Goal: Task Accomplishment & Management: Manage account settings

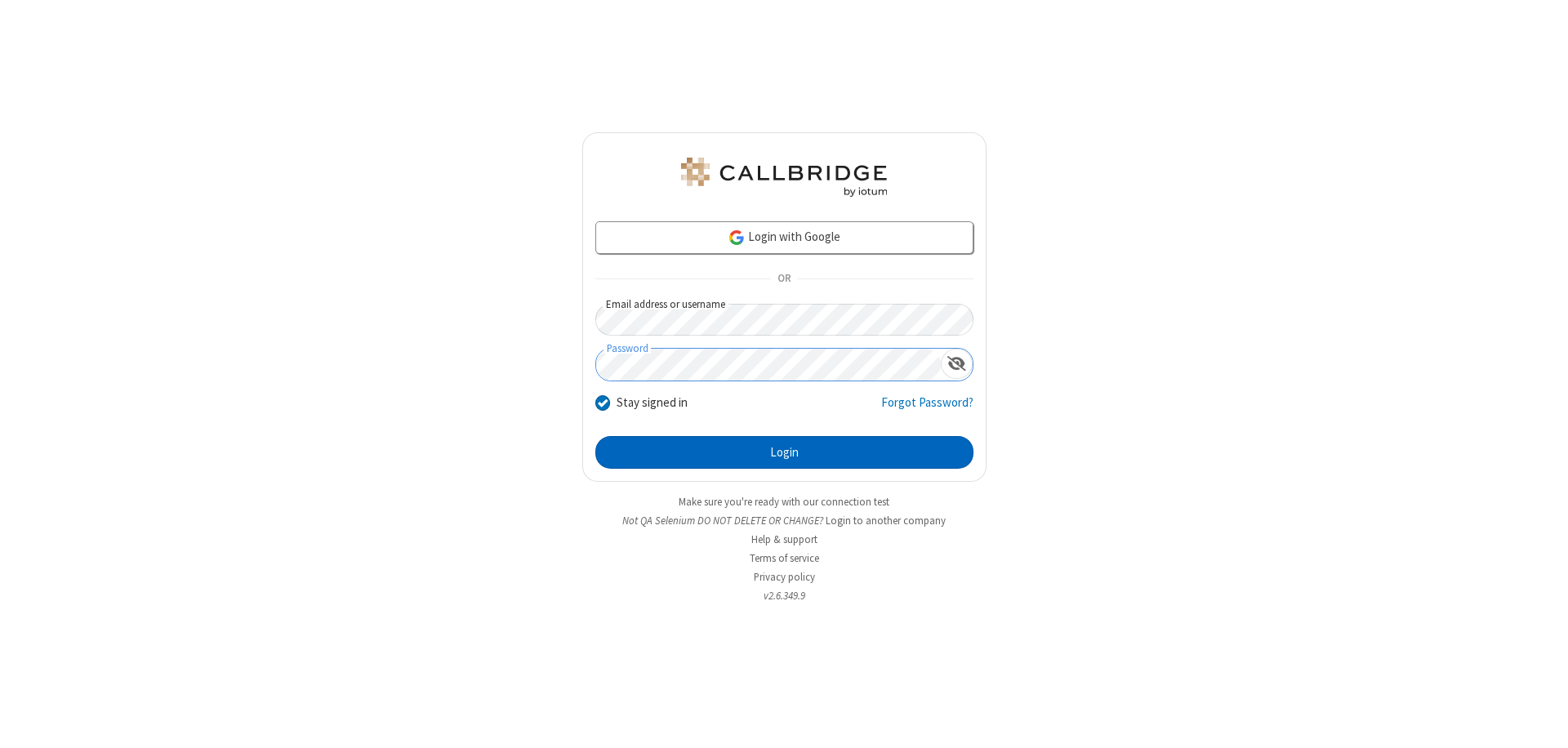
click at [784, 453] on button "Login" at bounding box center [784, 452] width 378 height 33
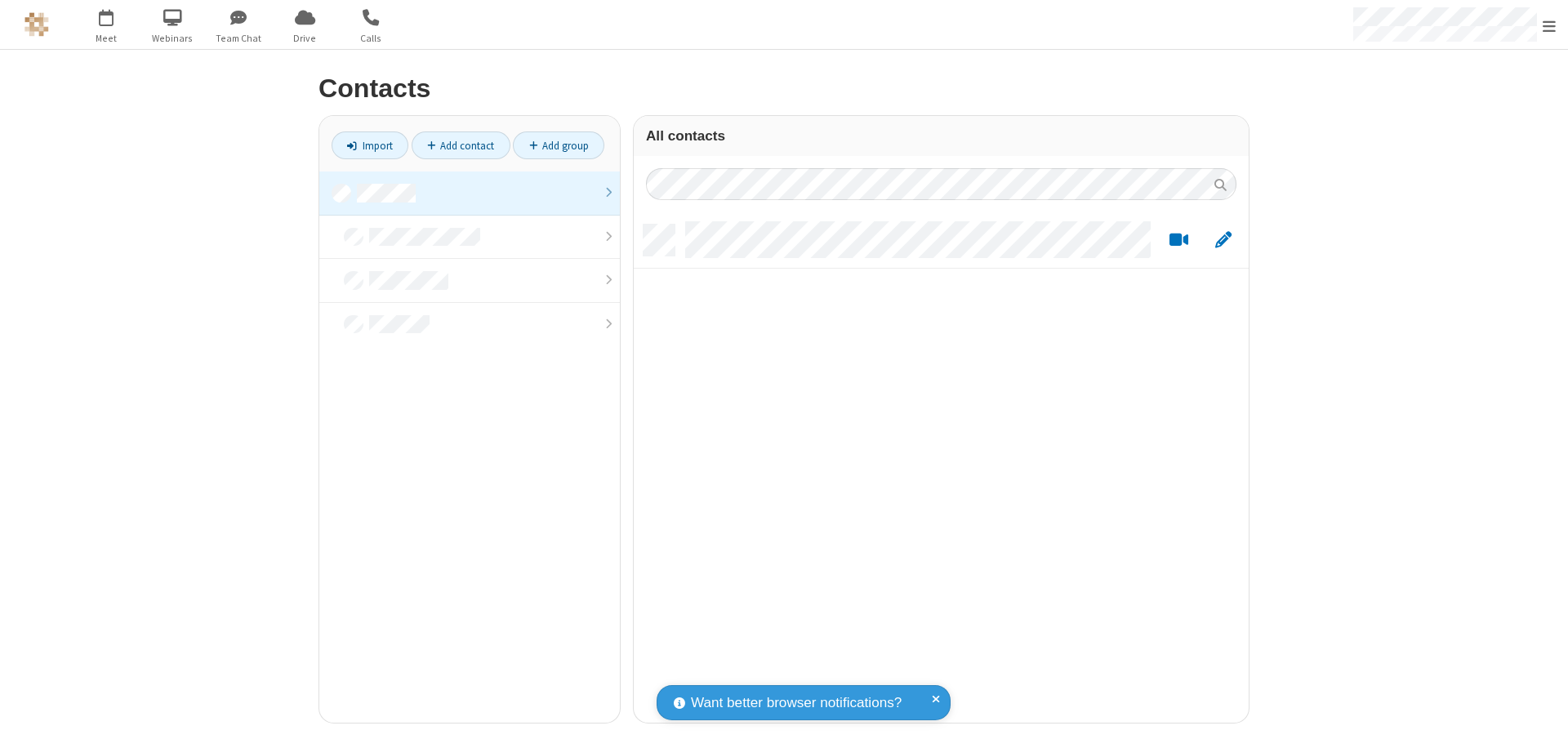
scroll to position [13, 13]
click at [470, 193] on link at bounding box center [470, 193] width 300 height 44
click at [1224, 239] on span "Edit" at bounding box center [1224, 240] width 17 height 20
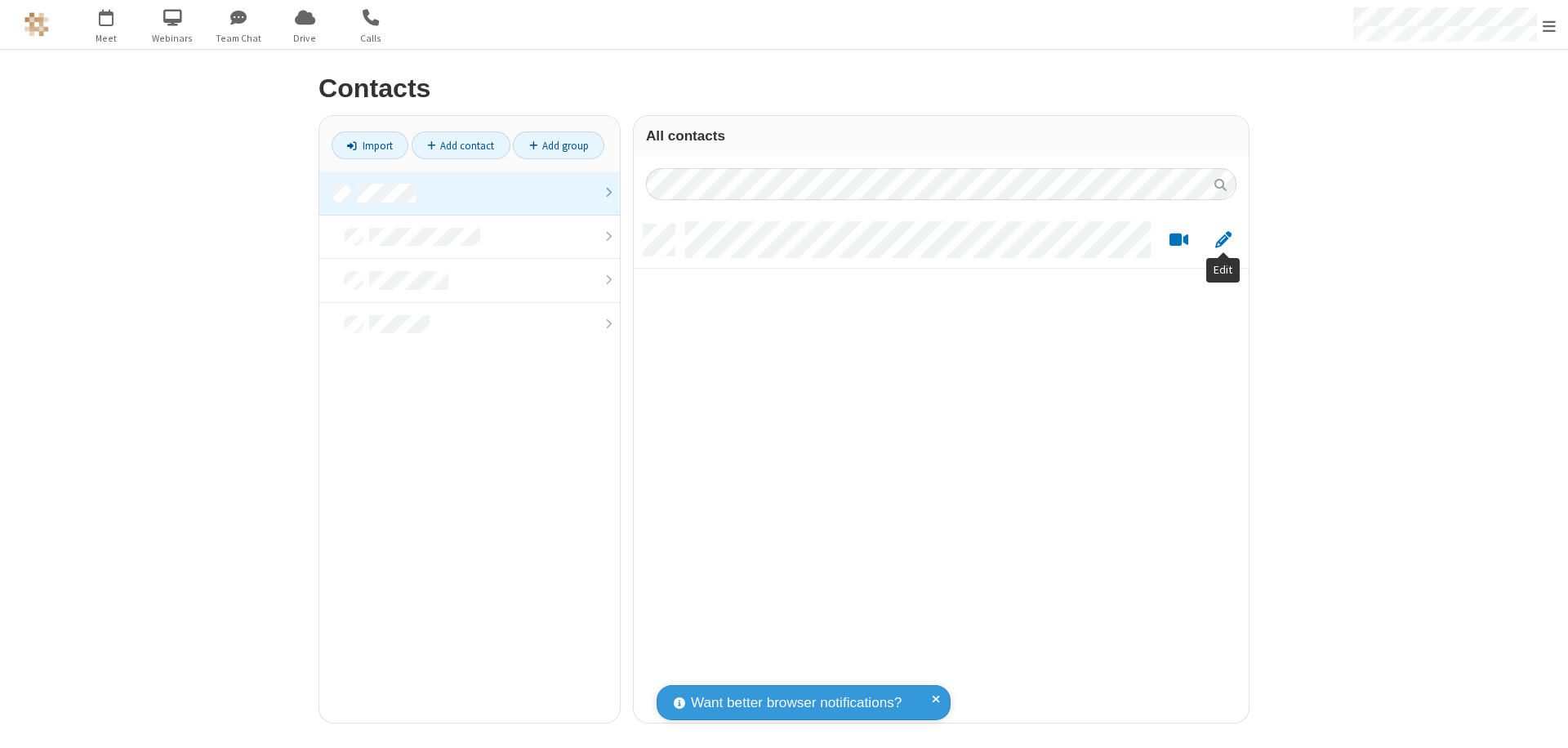
click at [470, 193] on link at bounding box center [470, 193] width 300 height 44
